Goal: Transaction & Acquisition: Register for event/course

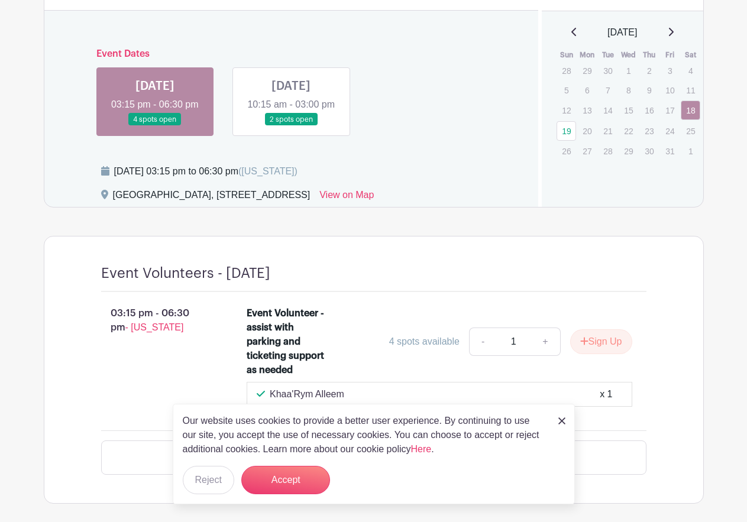
scroll to position [621, 0]
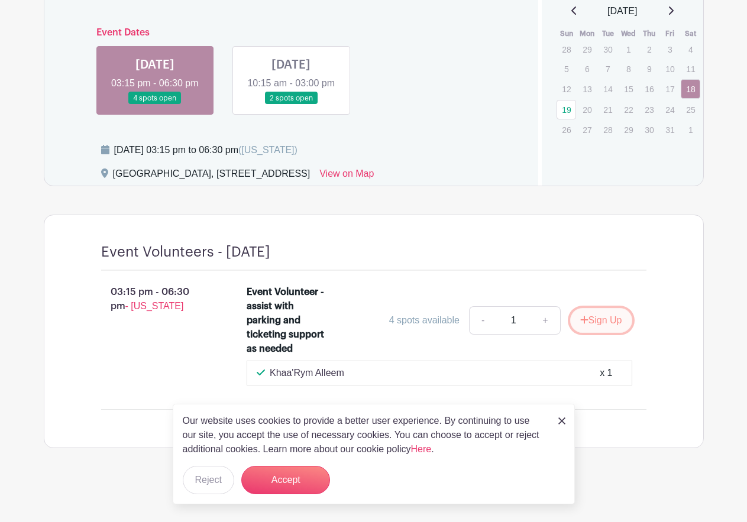
click at [596, 318] on button "Sign Up" at bounding box center [601, 320] width 62 height 25
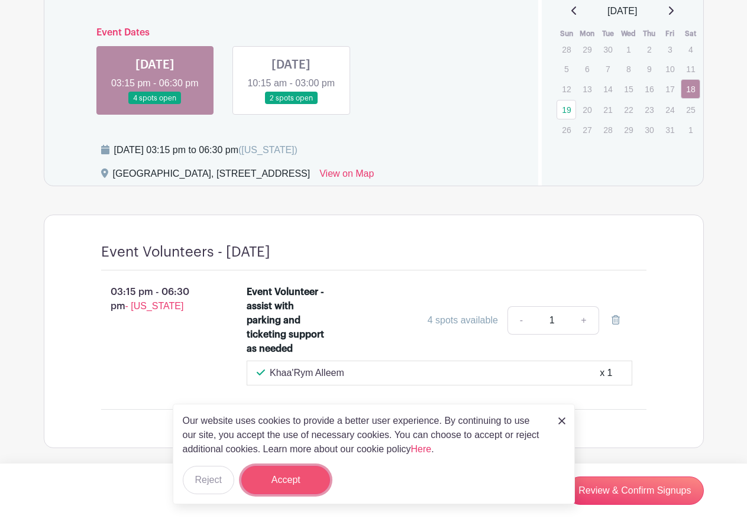
click at [283, 475] on button "Accept" at bounding box center [285, 480] width 89 height 28
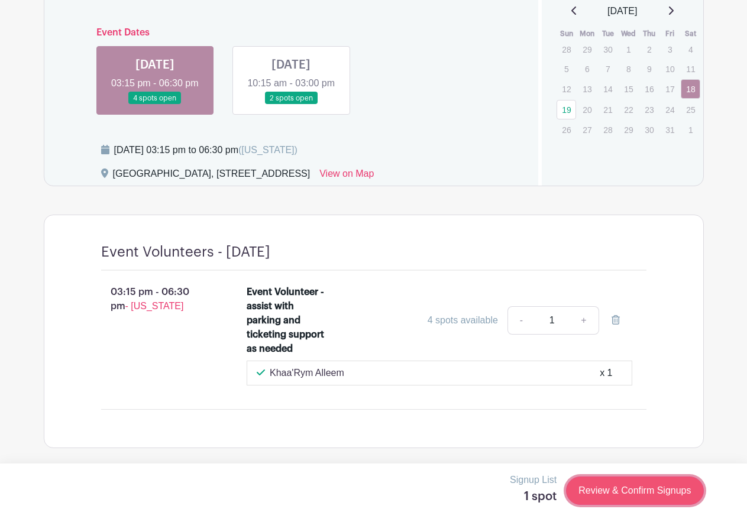
click at [638, 486] on link "Review & Confirm Signups" at bounding box center [634, 491] width 137 height 28
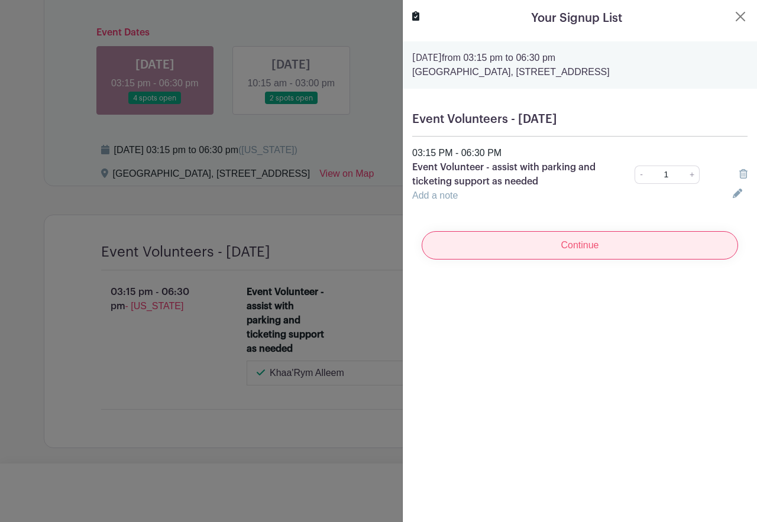
click at [556, 243] on input "Continue" at bounding box center [580, 245] width 317 height 28
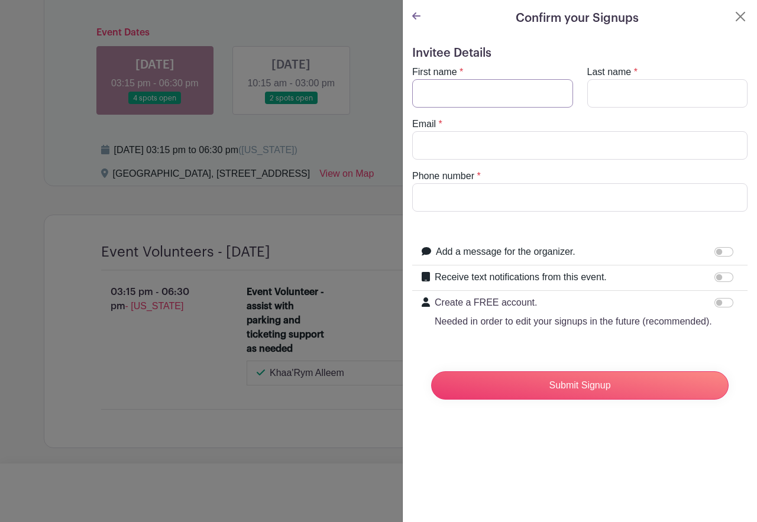
click at [436, 93] on input "First name" at bounding box center [492, 93] width 161 height 28
type input "[PERSON_NAME]"
type input "[EMAIL_ADDRESS][DOMAIN_NAME]"
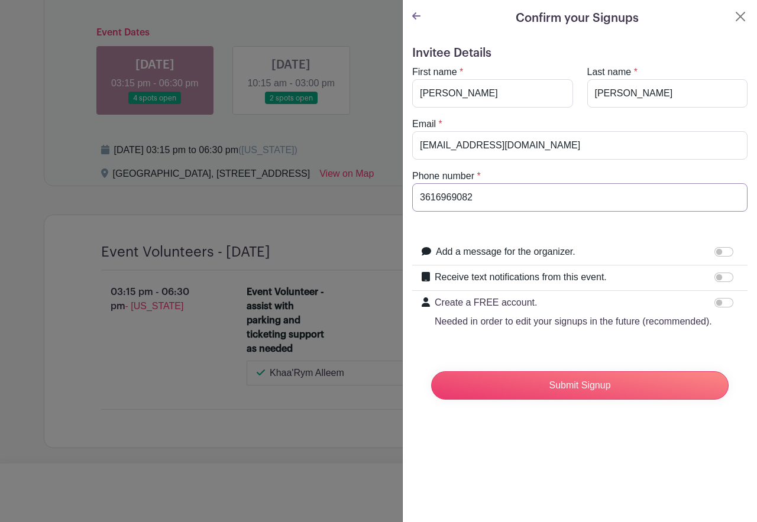
type input "3616969082"
click at [718, 279] on input "Receive text notifications from this event." at bounding box center [724, 277] width 19 height 9
checkbox input "true"
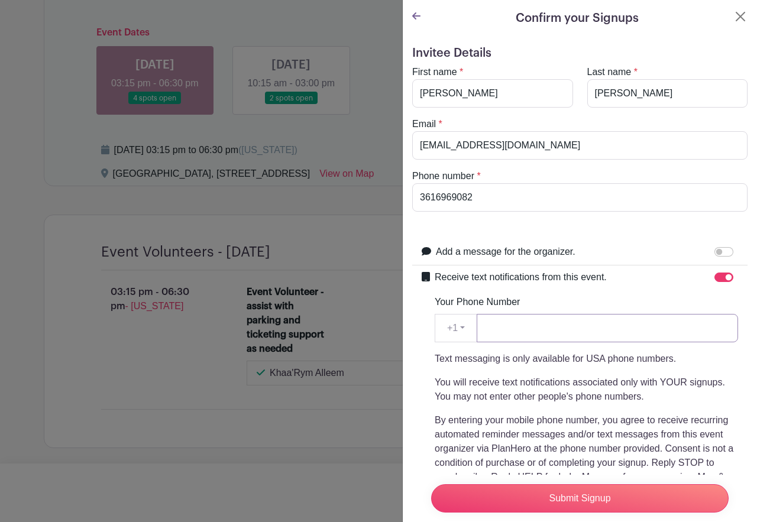
click at [562, 331] on input "Your Phone Number" at bounding box center [608, 328] width 262 height 28
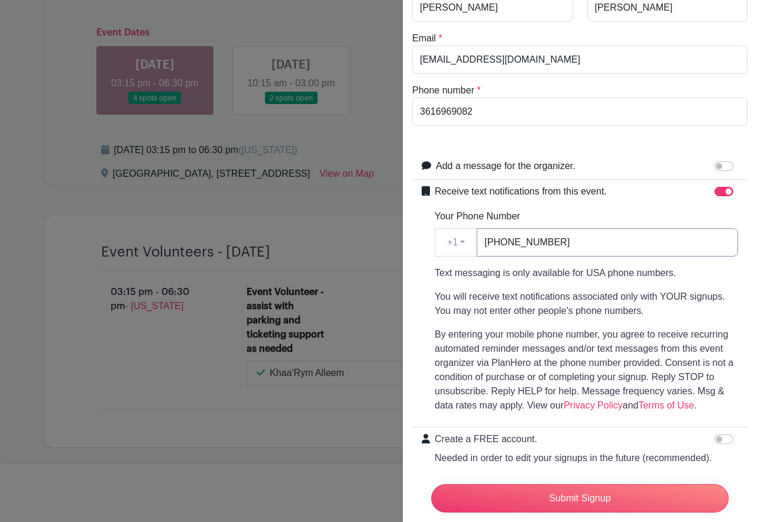
scroll to position [167, 0]
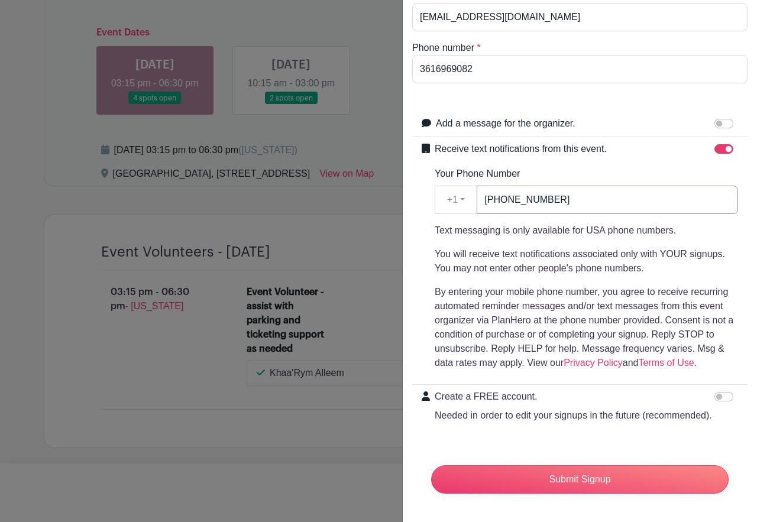
type input "[PHONE_NUMBER]"
click at [715, 392] on input "Create a FREE account. Needed in order to edit your signups in the future (reco…" at bounding box center [724, 396] width 19 height 9
checkbox input "true"
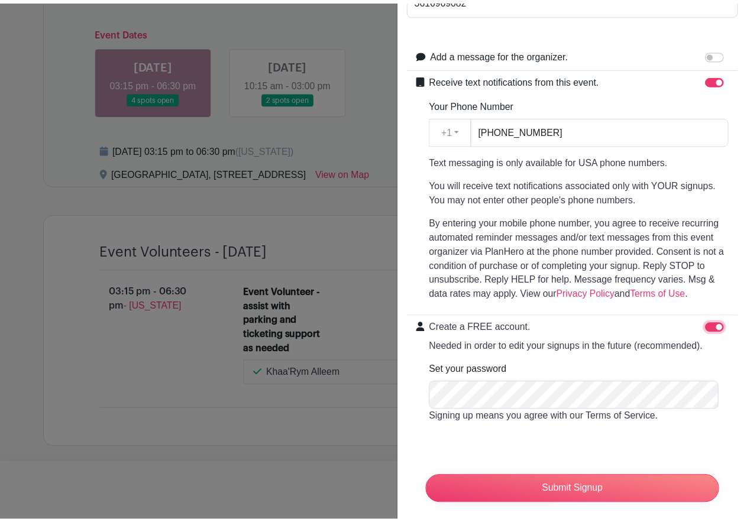
scroll to position [226, 0]
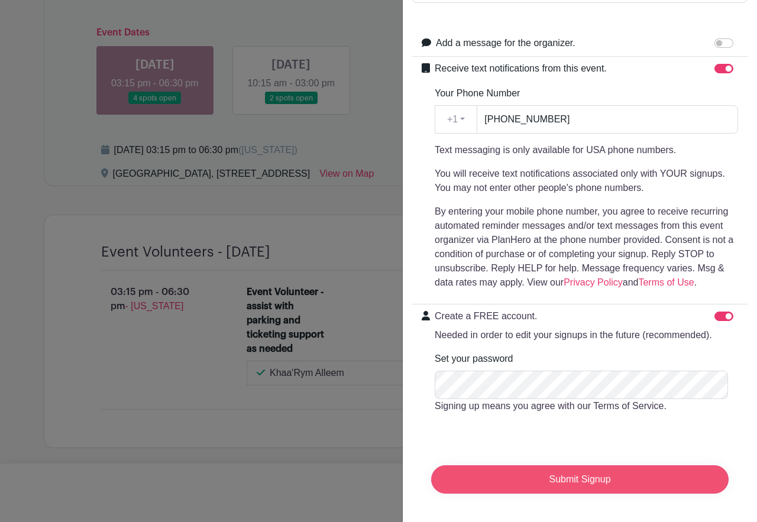
click at [513, 492] on input "Submit Signup" at bounding box center [580, 480] width 298 height 28
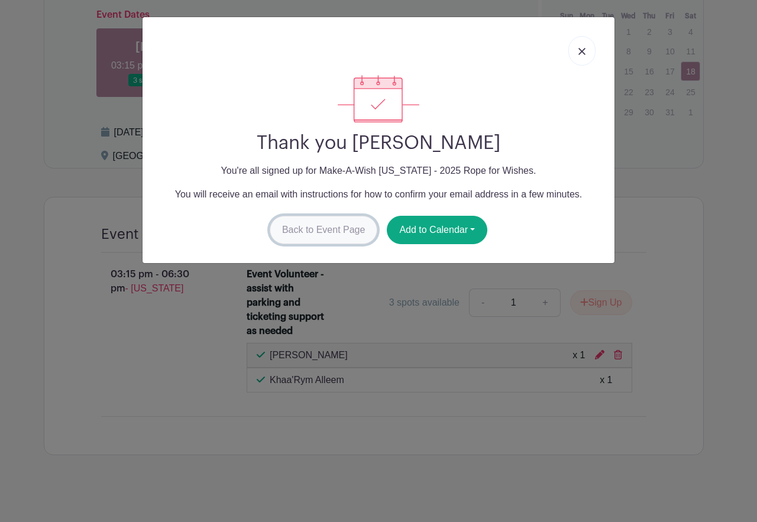
click at [323, 230] on link "Back to Event Page" at bounding box center [324, 230] width 108 height 28
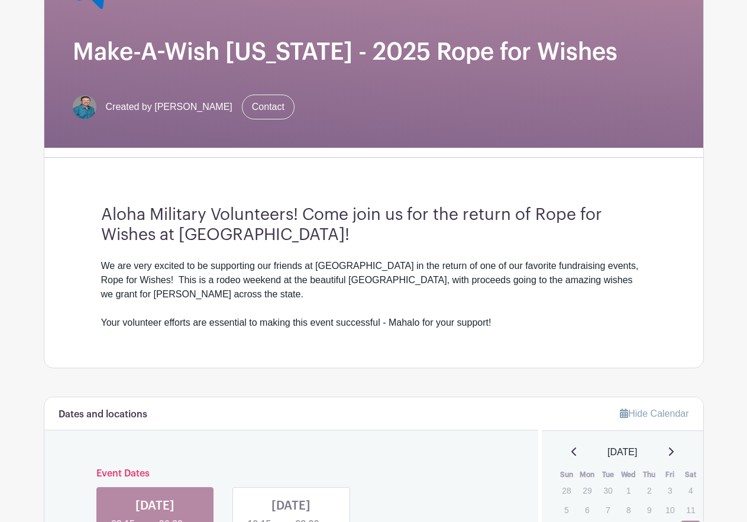
scroll to position [237, 0]
